Goal: Task Accomplishment & Management: Manage account settings

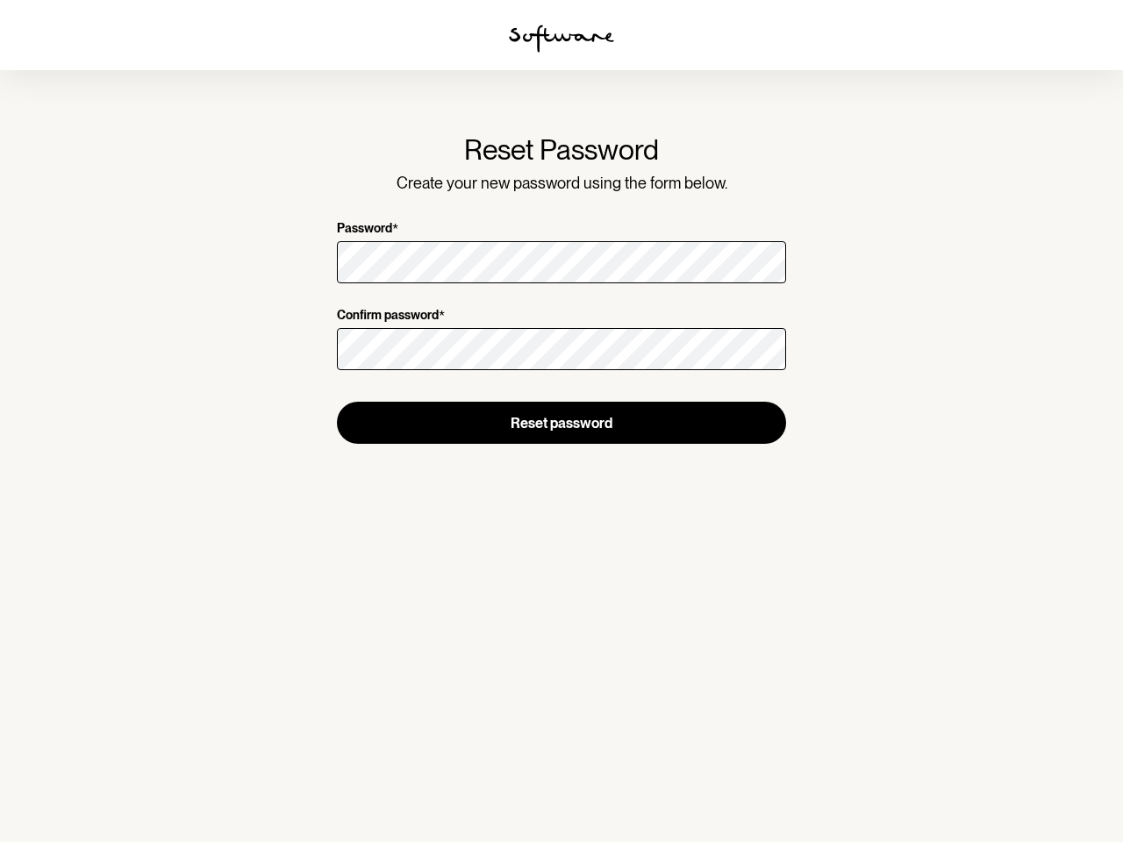
click at [561, 39] on img at bounding box center [561, 39] width 105 height 28
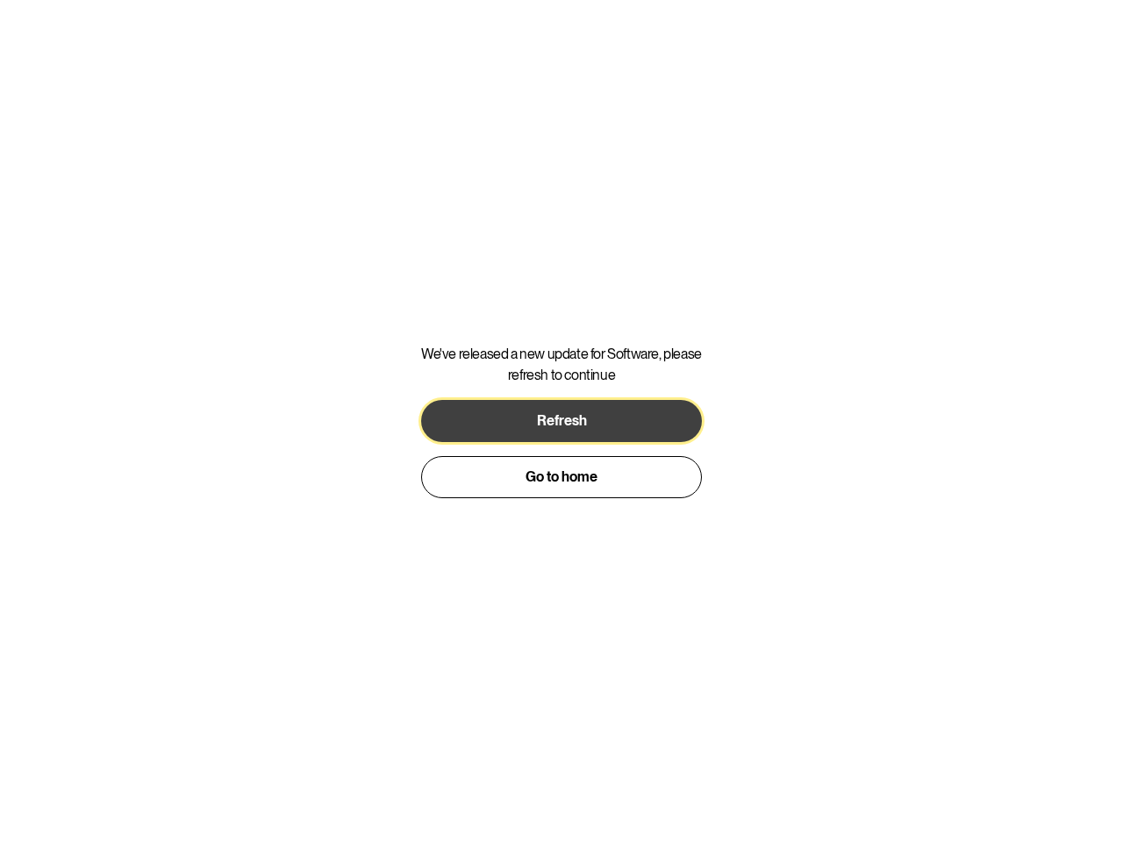
click at [561, 423] on span "Refresh" at bounding box center [562, 420] width 50 height 17
